Goal: Communication & Community: Answer question/provide support

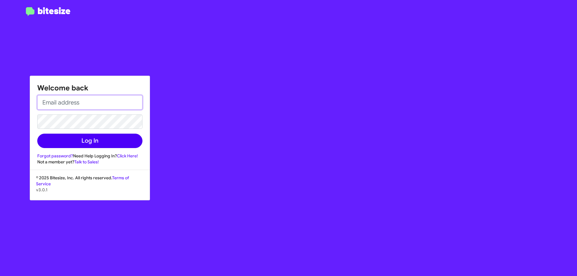
type input "[EMAIL_ADDRESS][DOMAIN_NAME]"
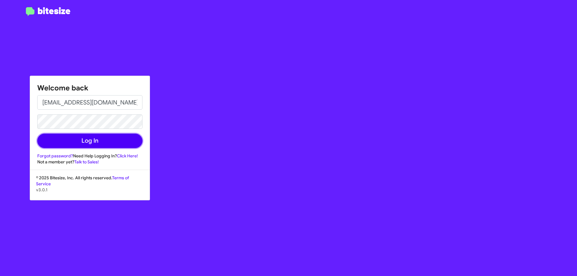
click at [75, 137] on button "Log In" at bounding box center [89, 141] width 105 height 14
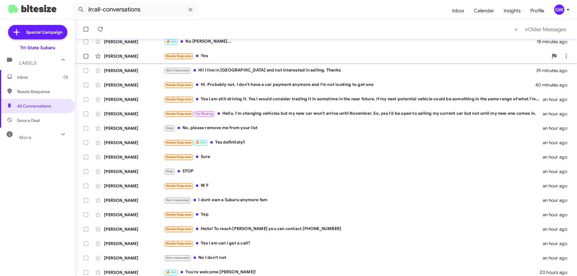
scroll to position [73, 0]
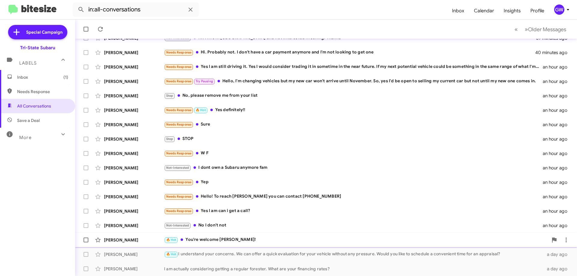
click at [211, 238] on div "🔥 Hot You're welcome [PERSON_NAME]!" at bounding box center [356, 240] width 384 height 7
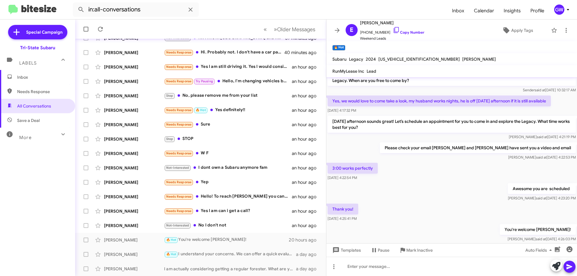
scroll to position [21, 0]
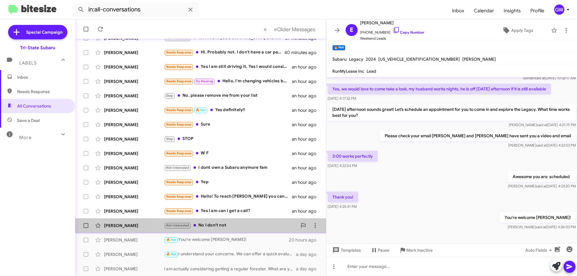
click at [222, 225] on div "Not-Interested No I don't not" at bounding box center [230, 225] width 133 height 7
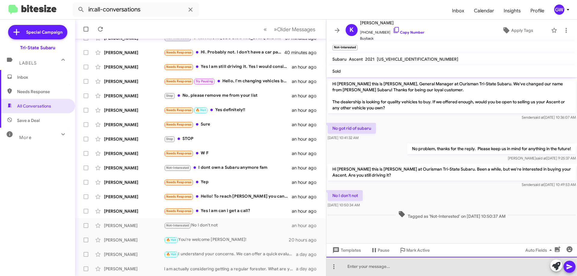
click at [374, 264] on div at bounding box center [452, 266] width 251 height 19
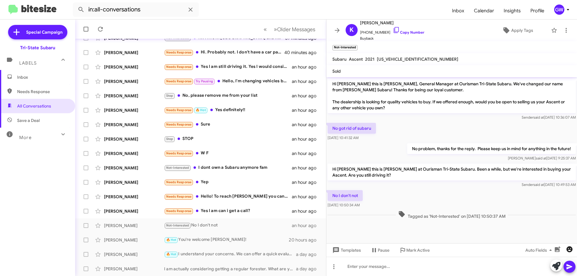
click at [570, 252] on icon "button" at bounding box center [570, 250] width 6 height 6
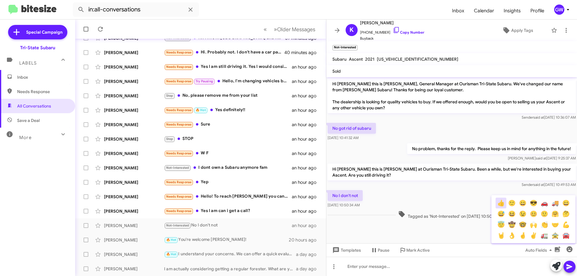
click at [502, 204] on button "👍" at bounding box center [501, 203] width 11 height 11
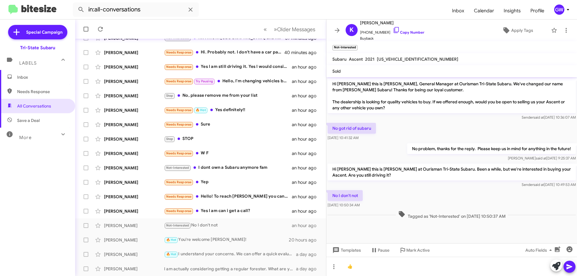
click at [569, 266] on icon at bounding box center [570, 267] width 6 height 5
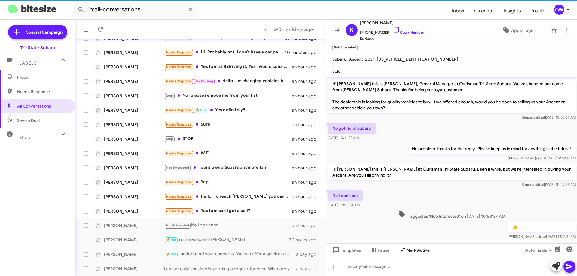
scroll to position [8, 0]
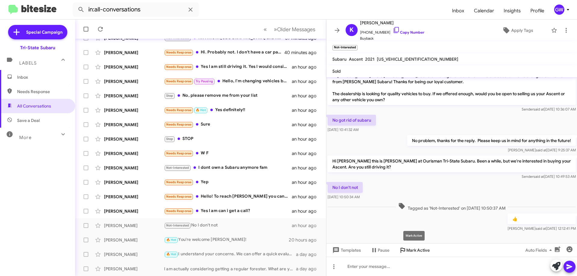
click at [410, 252] on span "Mark Active" at bounding box center [417, 250] width 23 height 11
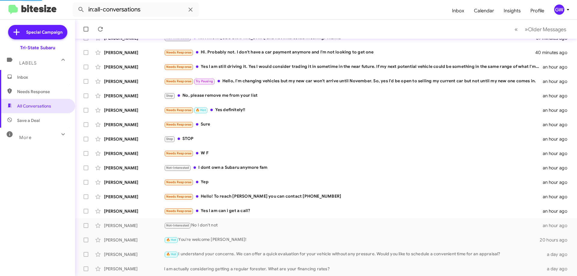
scroll to position [58, 0]
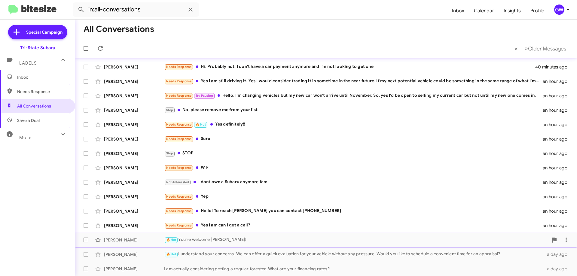
click at [214, 235] on div "[PERSON_NAME] 🔥 Hot You're welcome [PERSON_NAME]! 20 hours ago" at bounding box center [326, 240] width 492 height 12
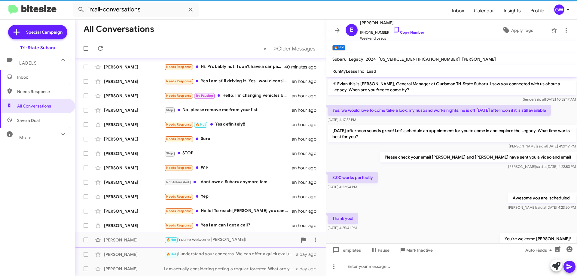
scroll to position [9, 0]
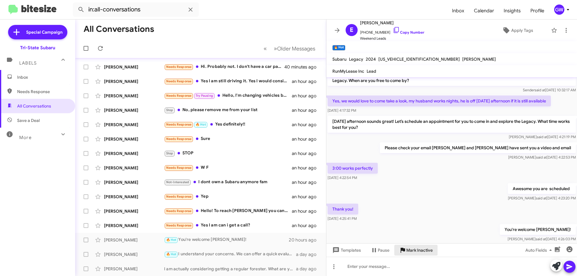
click at [412, 249] on span "Mark Inactive" at bounding box center [419, 250] width 26 height 11
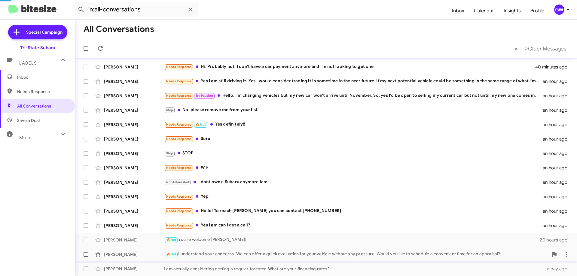
scroll to position [44, 0]
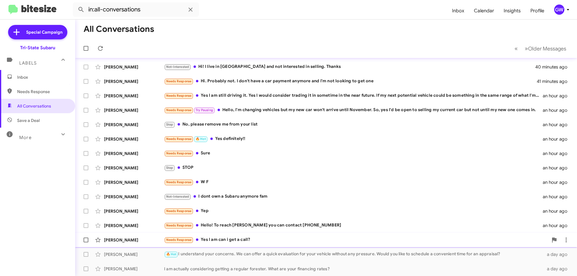
click at [231, 238] on div "Needs Response Yes I am can i get a call?" at bounding box center [356, 240] width 384 height 7
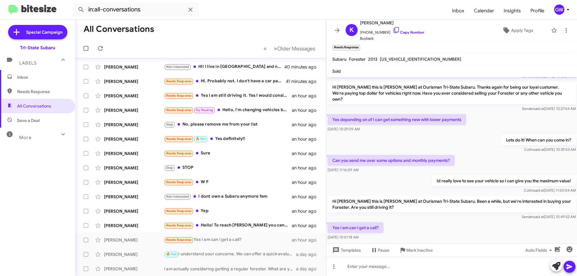
scroll to position [45, 0]
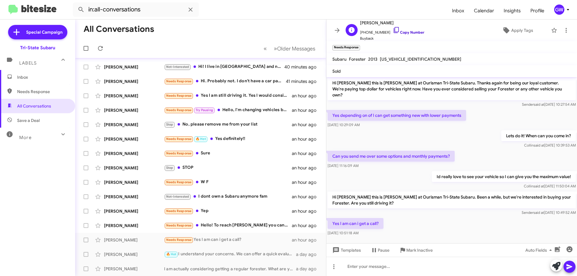
click at [394, 30] on icon at bounding box center [396, 30] width 5 height 6
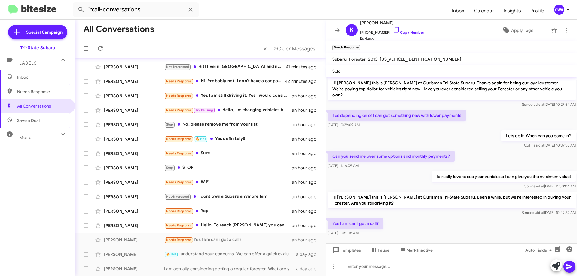
click at [343, 263] on div at bounding box center [452, 266] width 251 height 19
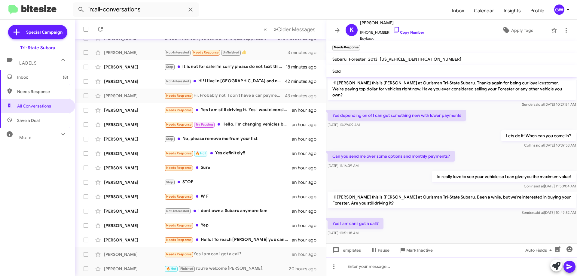
scroll to position [73, 0]
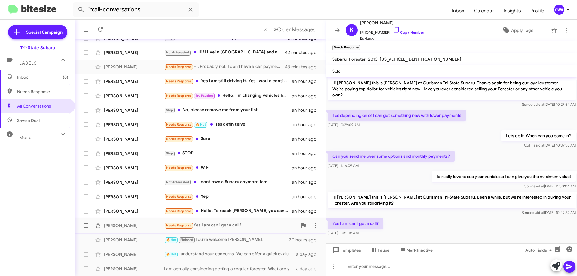
click at [205, 225] on div "Needs Response Yes I am can i get a call?" at bounding box center [230, 225] width 133 height 7
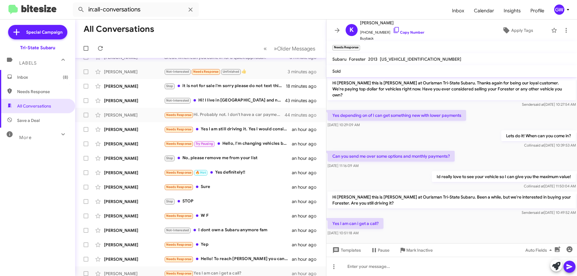
scroll to position [0, 0]
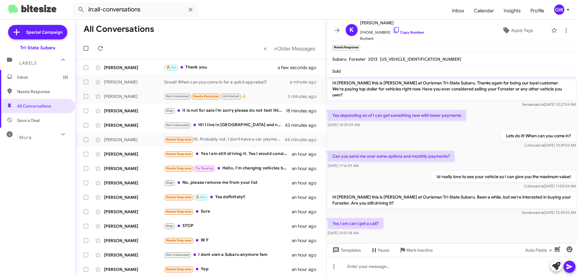
click at [150, 42] on mat-toolbar-row "« Previous » Next Older Messages" at bounding box center [200, 48] width 251 height 19
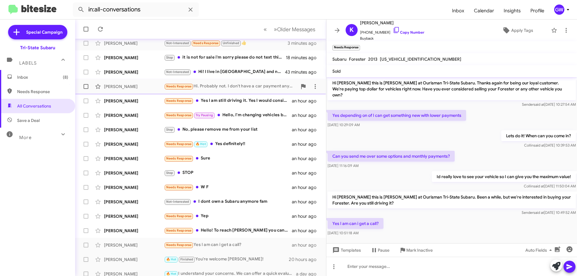
scroll to position [73, 0]
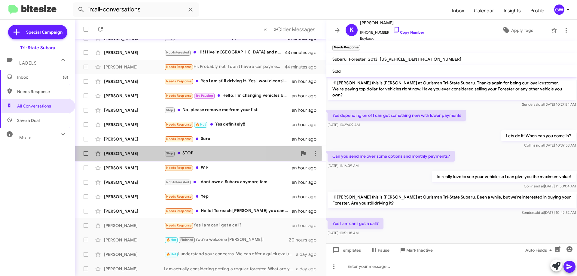
click at [179, 155] on div "Stop STOP" at bounding box center [230, 153] width 133 height 7
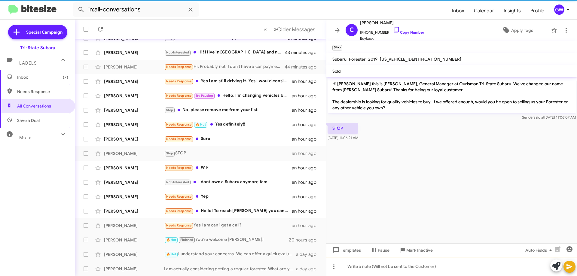
click at [350, 266] on div at bounding box center [452, 266] width 251 height 19
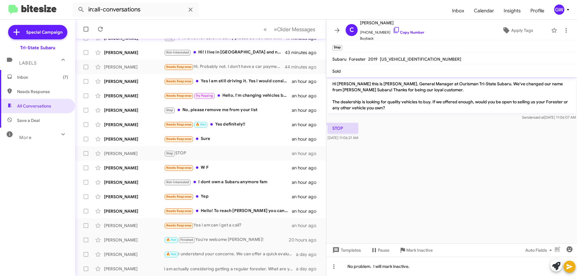
click at [569, 264] on icon at bounding box center [569, 266] width 7 height 7
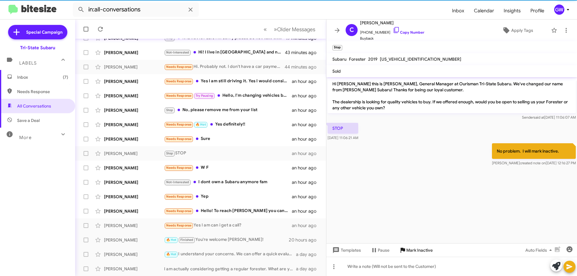
click at [423, 252] on span "Mark Inactive" at bounding box center [419, 250] width 26 height 11
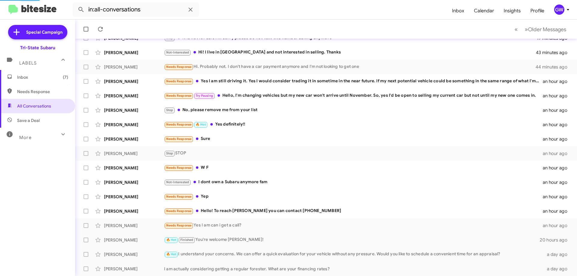
scroll to position [58, 0]
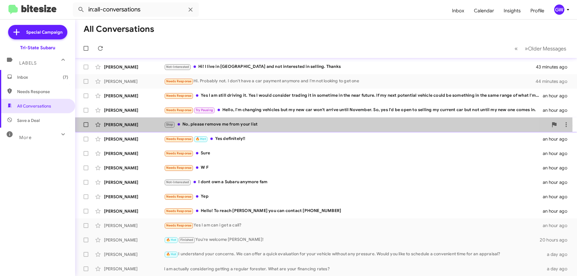
click at [212, 126] on div "Stop No, please remove me from your list" at bounding box center [356, 124] width 384 height 7
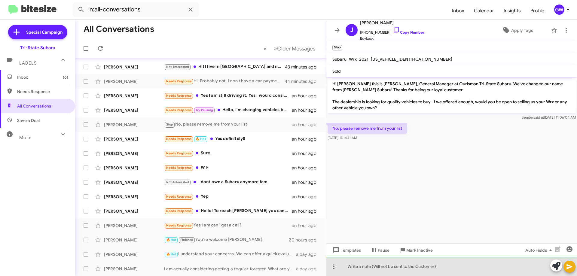
click at [352, 266] on div at bounding box center [452, 266] width 251 height 19
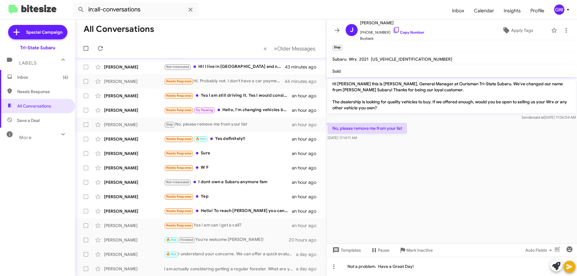
click at [569, 268] on icon at bounding box center [570, 267] width 6 height 5
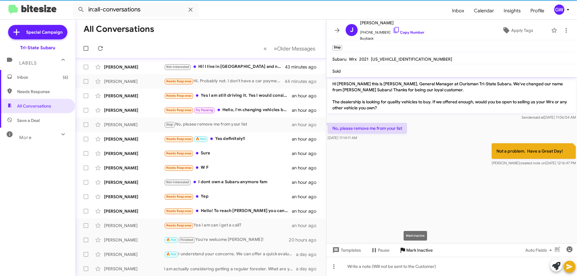
click at [418, 250] on span "Mark Inactive" at bounding box center [419, 250] width 26 height 11
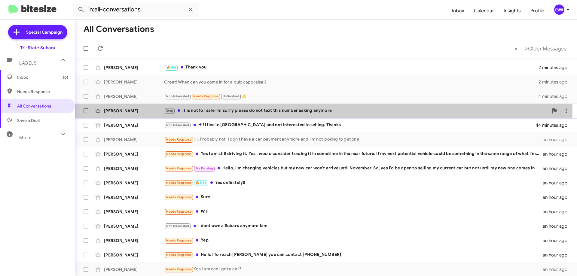
click at [228, 111] on div "Stop it is not for sale i'm sorry please do not text this number asking anymore" at bounding box center [356, 110] width 384 height 7
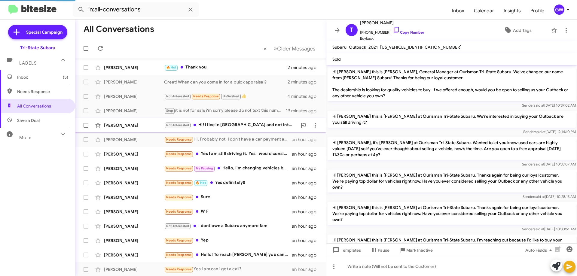
scroll to position [75, 0]
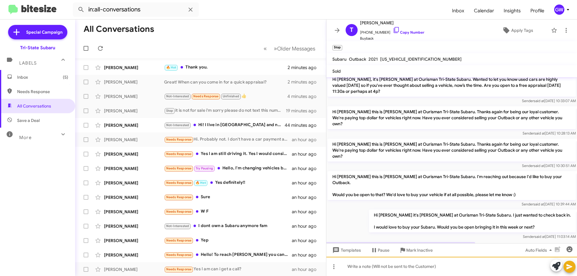
click at [406, 270] on div at bounding box center [452, 266] width 251 height 19
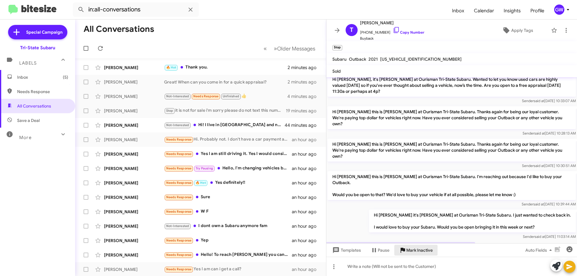
click at [416, 252] on span "Mark Inactive" at bounding box center [419, 250] width 26 height 11
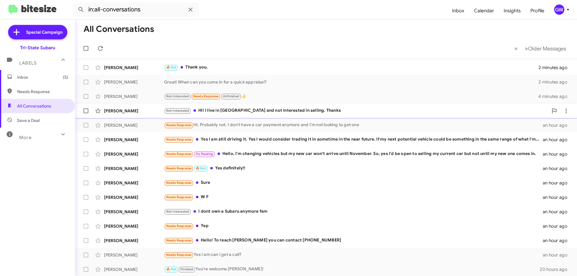
click at [209, 110] on div "Not-Interested Hi! I live in [GEOGRAPHIC_DATA] and not interested in selling. T…" at bounding box center [356, 110] width 384 height 7
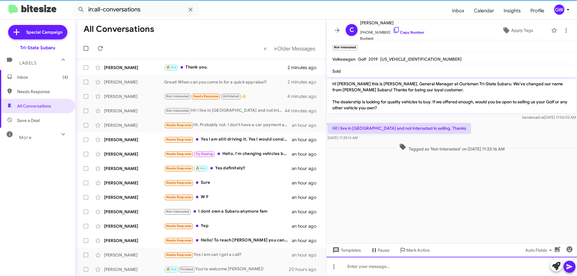
click at [371, 267] on div at bounding box center [452, 266] width 251 height 19
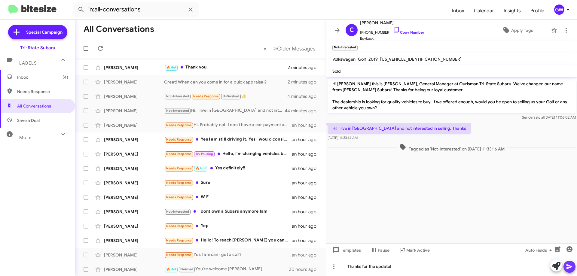
click at [570, 265] on icon at bounding box center [569, 266] width 7 height 7
click at [235, 155] on div "Needs Response Try Pausing Hello, I'm changing vehicles but my new car won't ar…" at bounding box center [230, 154] width 133 height 7
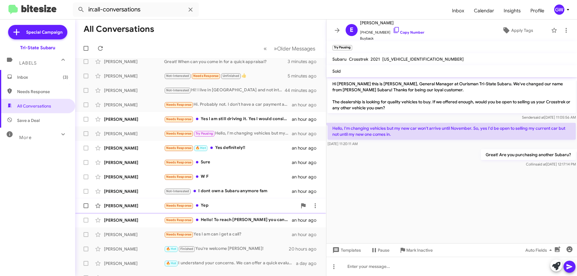
scroll to position [29, 0]
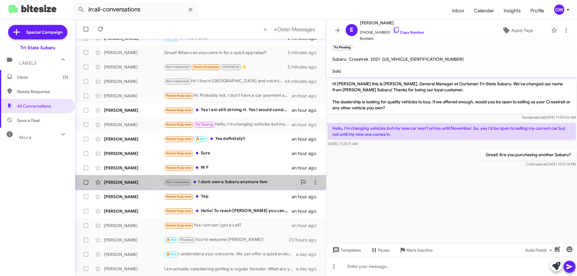
click at [227, 182] on div "Not-Interested I dont own a Subaru anymore fam" at bounding box center [230, 182] width 133 height 7
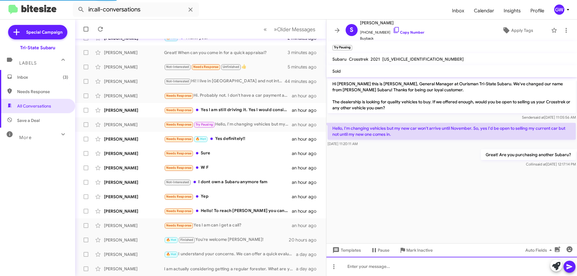
click at [367, 268] on div at bounding box center [452, 266] width 251 height 19
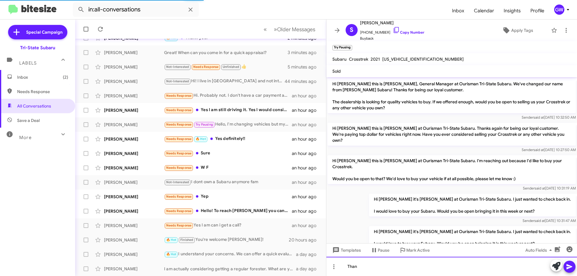
scroll to position [44, 0]
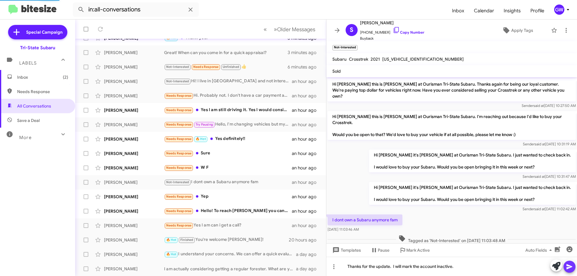
click at [569, 265] on icon at bounding box center [569, 266] width 7 height 7
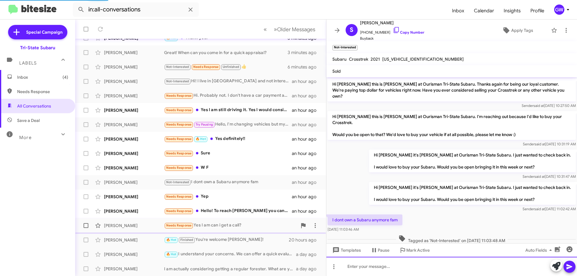
scroll to position [0, 0]
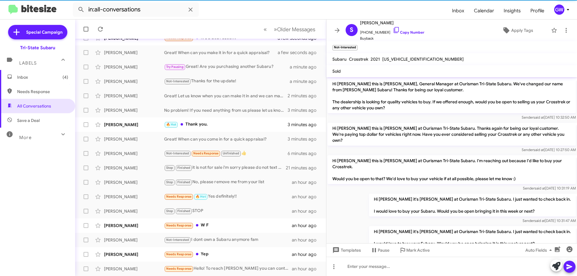
click at [32, 84] on span "Inbox (4)" at bounding box center [37, 77] width 75 height 14
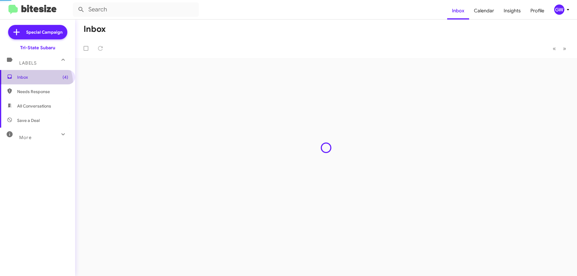
click at [36, 93] on span "Needs Response" at bounding box center [42, 92] width 51 height 6
type input "in:needs-response"
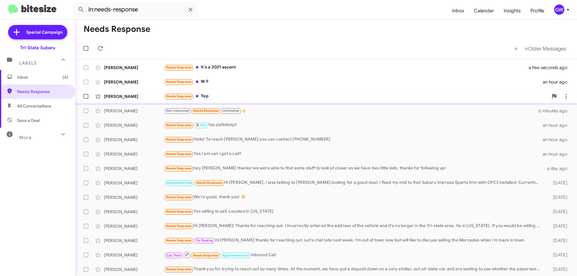
click at [213, 96] on div "Needs Response Yep" at bounding box center [356, 96] width 384 height 7
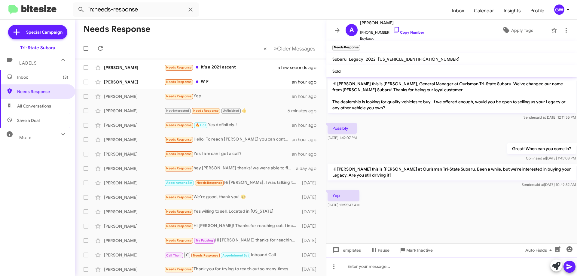
click at [348, 268] on div at bounding box center [452, 266] width 251 height 19
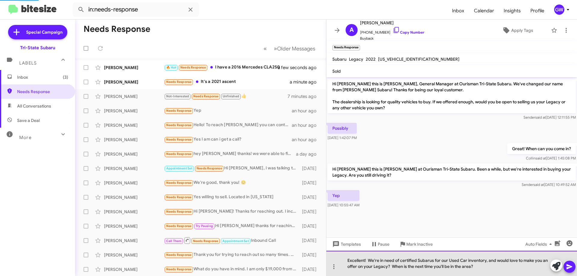
click at [389, 264] on div "Excellent! We're in need of certified Subarus for our Used Car inventory, and w…" at bounding box center [452, 263] width 251 height 25
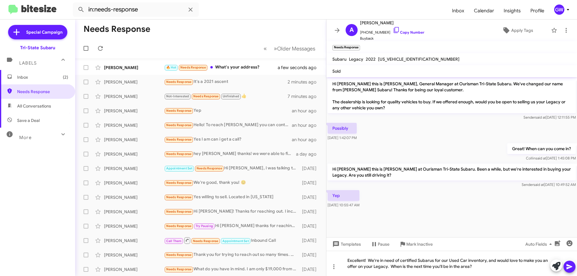
click at [572, 267] on icon at bounding box center [570, 267] width 6 height 5
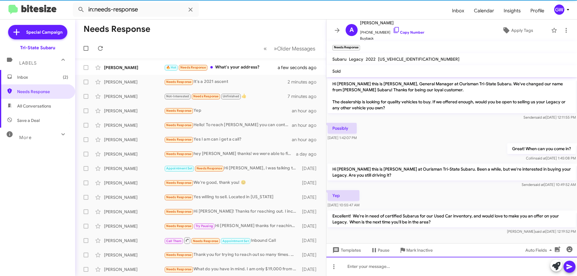
scroll to position [2, 0]
